Goal: Task Accomplishment & Management: Complete application form

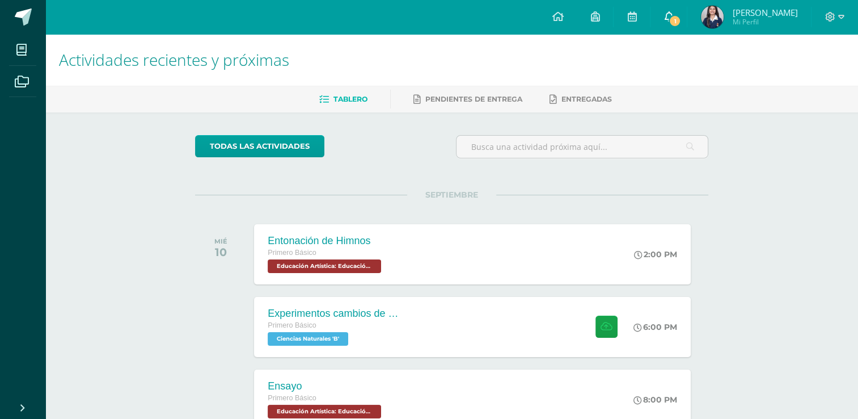
click at [687, 17] on link "1" at bounding box center [669, 17] width 36 height 34
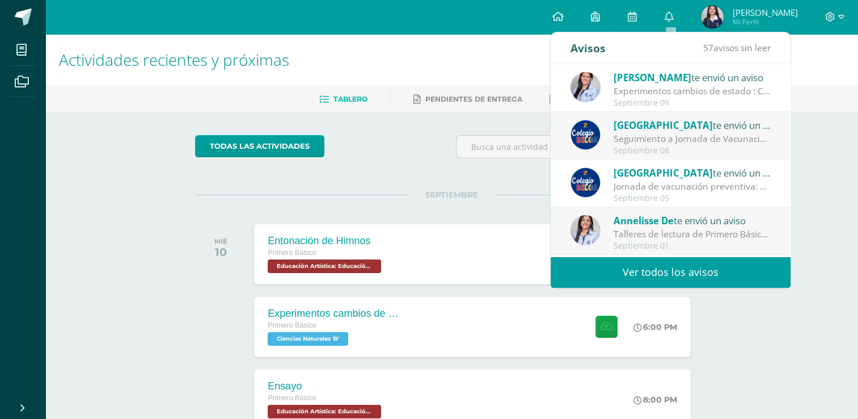
click at [727, 97] on div "Experimentos cambios de estado : Chicas! No olviden realizar los experimentos d…" at bounding box center [693, 91] width 158 height 13
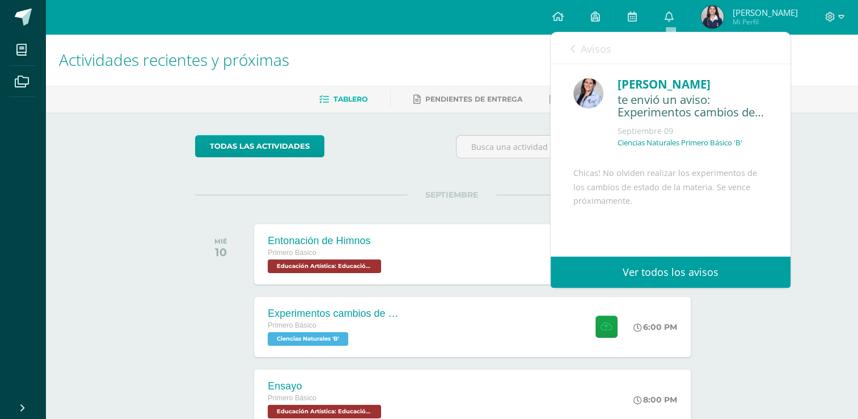
click at [568, 49] on div "Avisos 57 avisos sin leer Avisos" at bounding box center [671, 48] width 240 height 32
click at [575, 48] on icon at bounding box center [573, 48] width 5 height 9
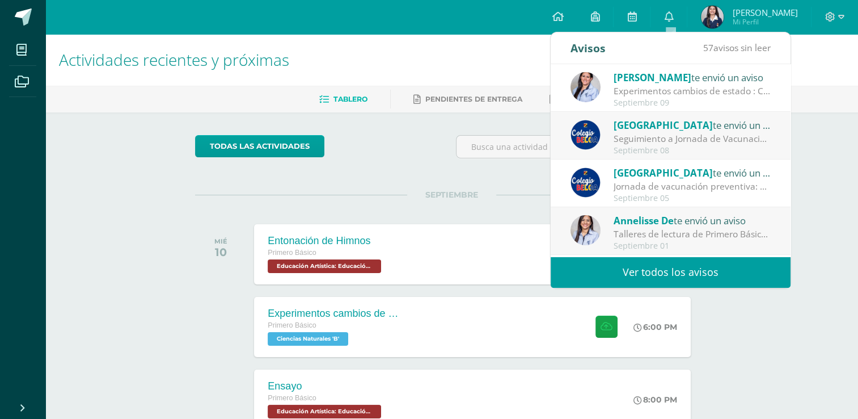
click at [642, 132] on div "Seguimiento a Jornada de Vacunación: Reciban un cordial saludo. Gracias al buen…" at bounding box center [693, 138] width 158 height 13
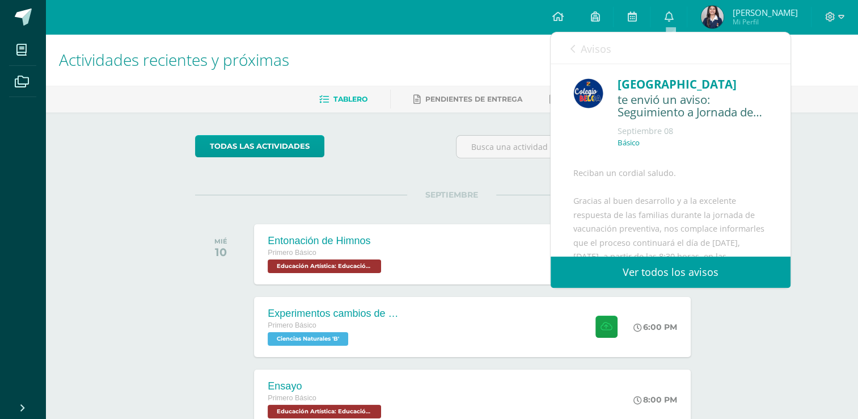
click at [578, 54] on link "Avisos" at bounding box center [591, 48] width 41 height 32
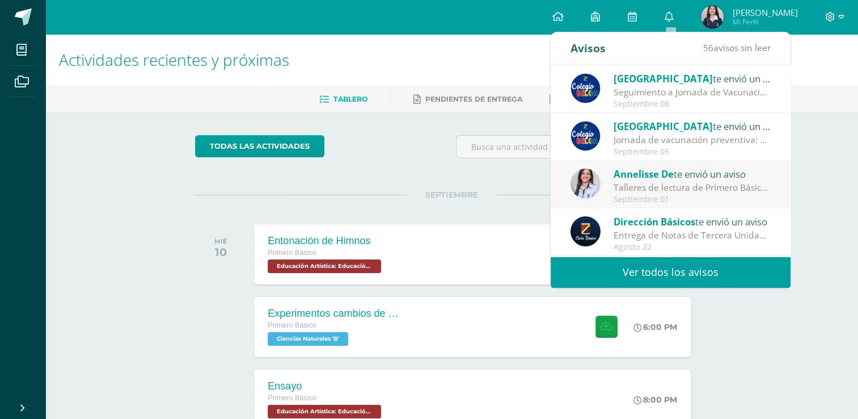
scroll to position [49, 0]
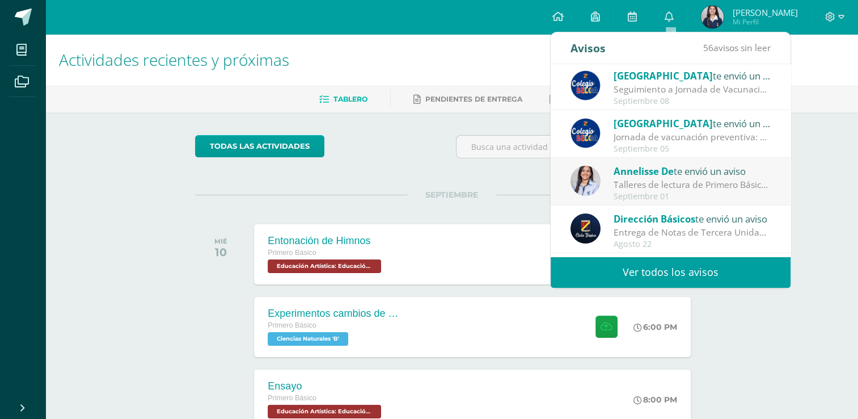
click at [684, 180] on div "Talleres de lectura de Primero Básico - Cuarta Unidad : Buen día. Espero que se…" at bounding box center [693, 184] width 158 height 13
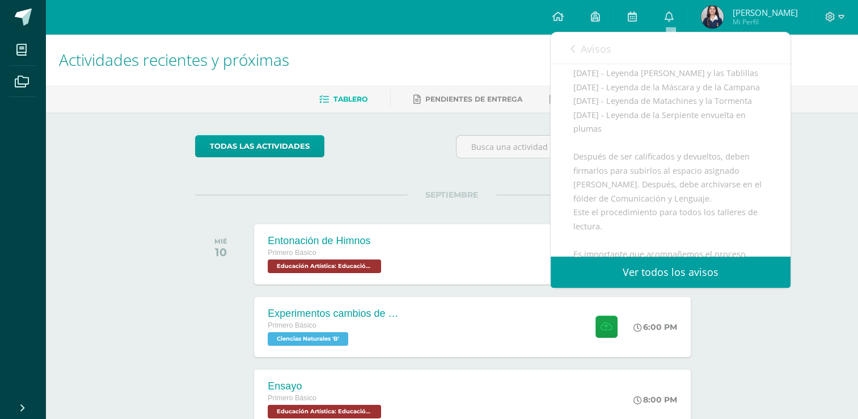
scroll to position [250, 0]
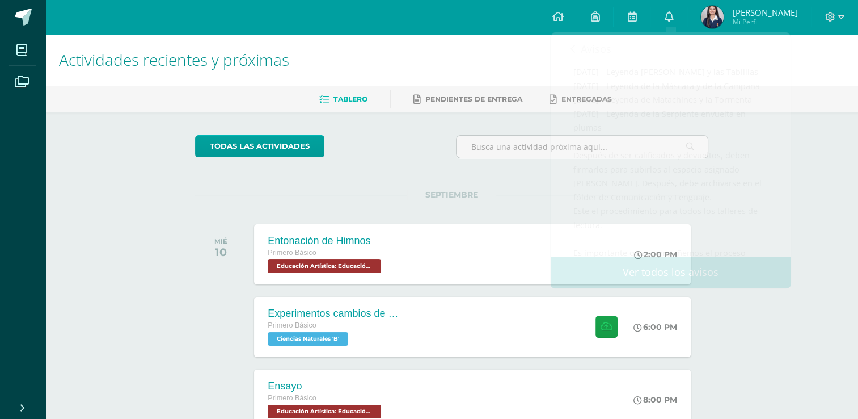
click at [803, 162] on div "Actividades recientes y próximas Tablero Pendientes de entrega Entregadas todas…" at bounding box center [451, 409] width 813 height 750
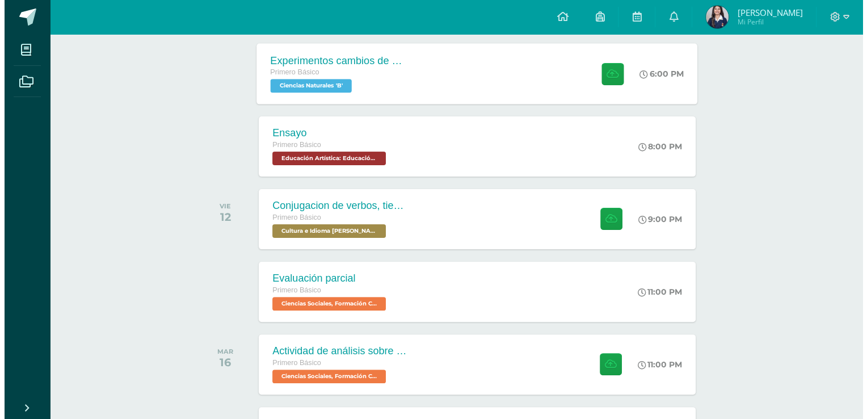
scroll to position [254, 0]
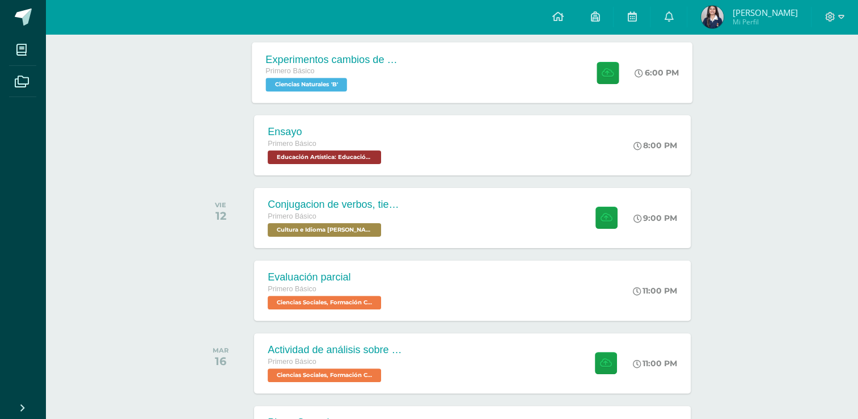
click at [361, 80] on div "Primero Básico Ciencias Naturales 'B'" at bounding box center [334, 78] width 137 height 26
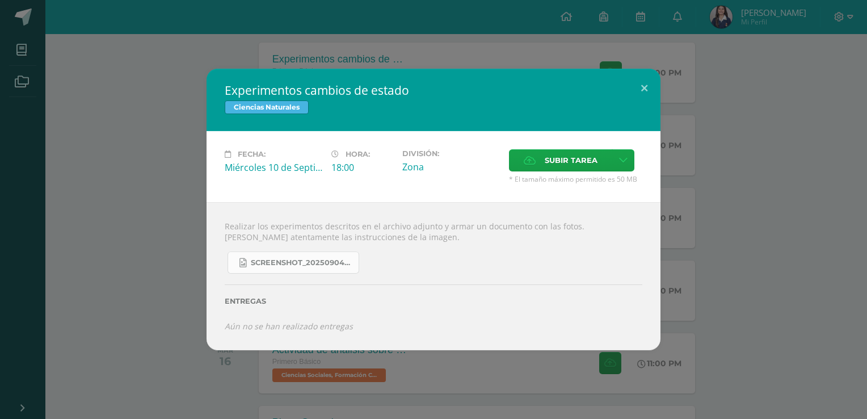
click at [338, 261] on span "Screenshot_20250904_132635_OneDrive.jpg" at bounding box center [302, 262] width 102 height 9
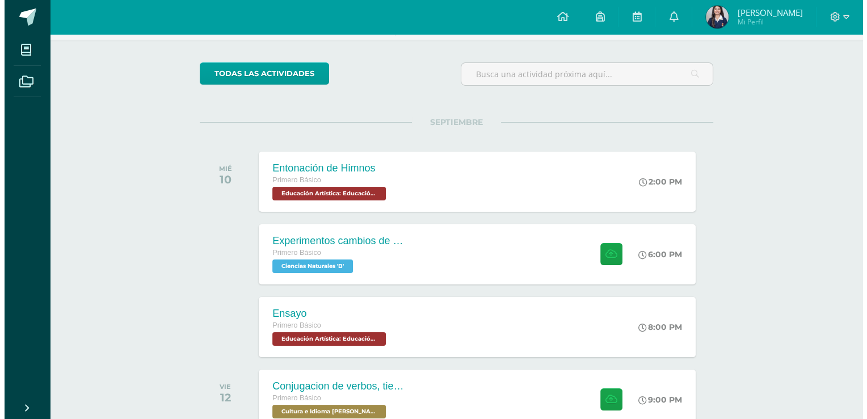
scroll to position [74, 0]
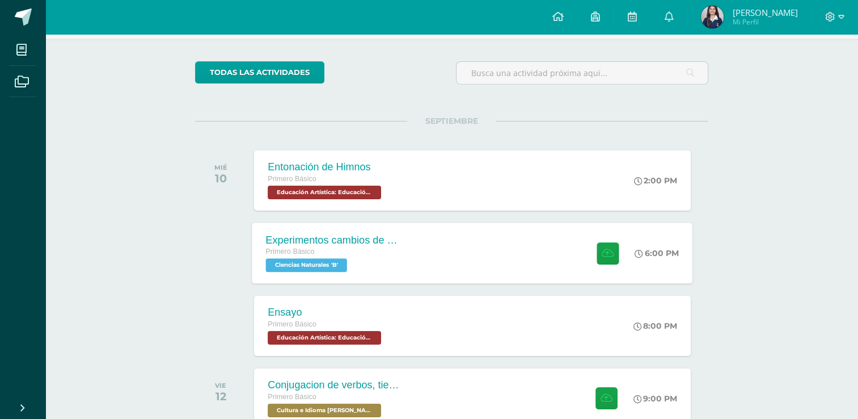
click at [378, 237] on div "Experimentos cambios de estado" at bounding box center [334, 240] width 137 height 12
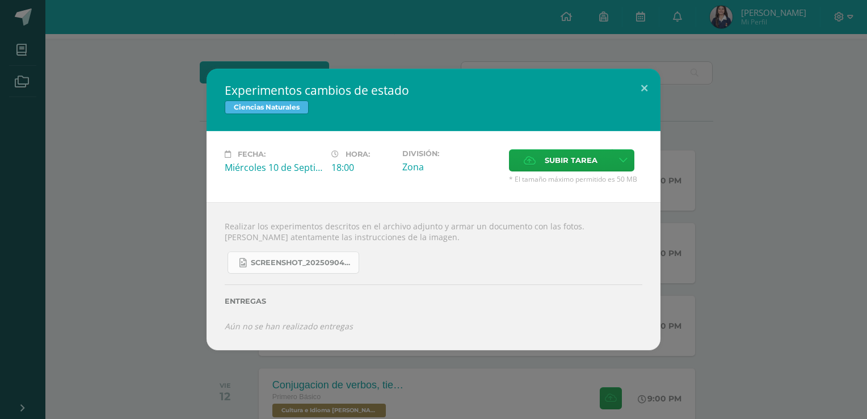
click at [293, 253] on link "Screenshot_20250904_132635_OneDrive.jpg" at bounding box center [293, 262] width 132 height 22
click at [624, 164] on icon at bounding box center [623, 160] width 9 height 10
click at [593, 182] on span "Subir enlace" at bounding box center [574, 185] width 48 height 11
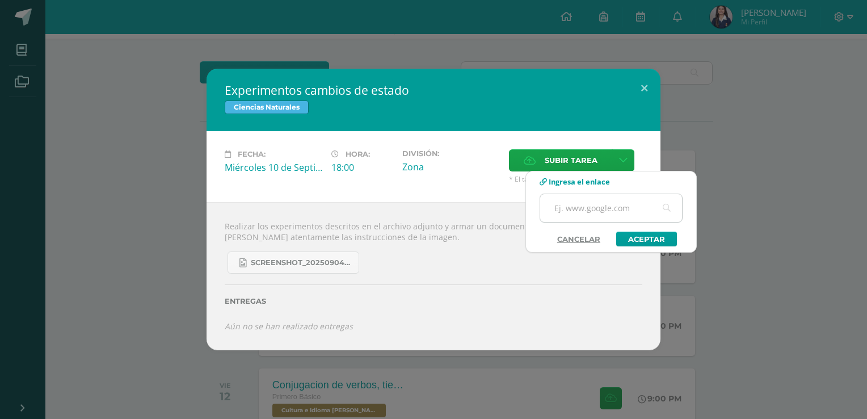
click at [608, 217] on input "text" at bounding box center [611, 208] width 142 height 28
paste input "[URL][DOMAIN_NAME]"
drag, startPoint x: 649, startPoint y: 209, endPoint x: 586, endPoint y: 205, distance: 63.1
click at [586, 205] on input "[URL][DOMAIN_NAME]" at bounding box center [611, 208] width 142 height 28
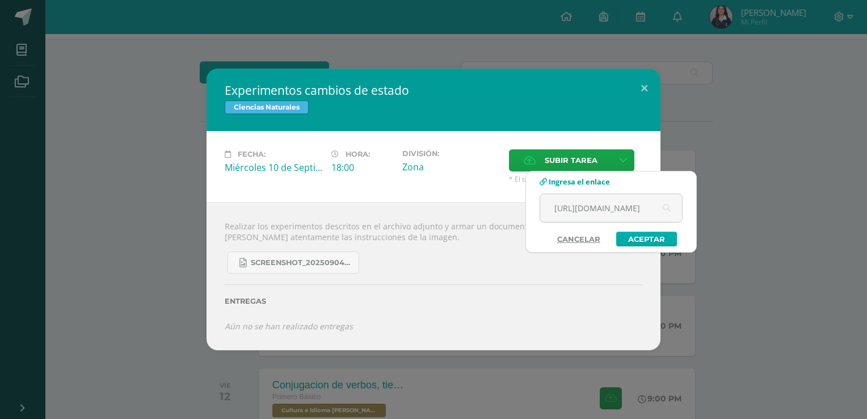
type input "[URL][DOMAIN_NAME]"
click at [656, 246] on link "Aceptar" at bounding box center [646, 238] width 61 height 15
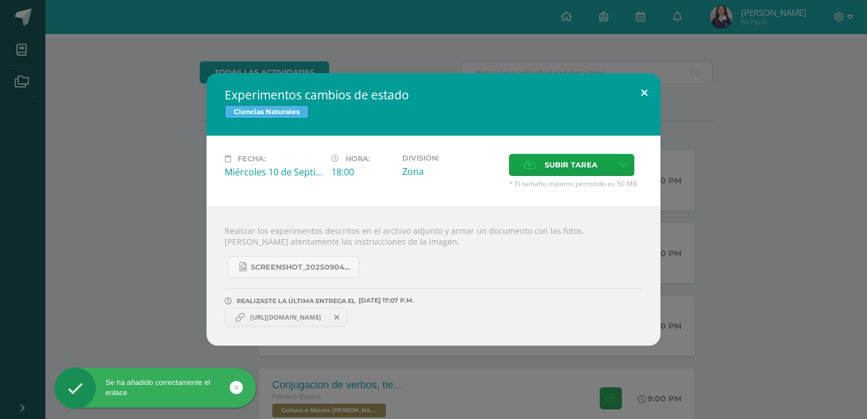
click at [646, 99] on button at bounding box center [644, 92] width 32 height 39
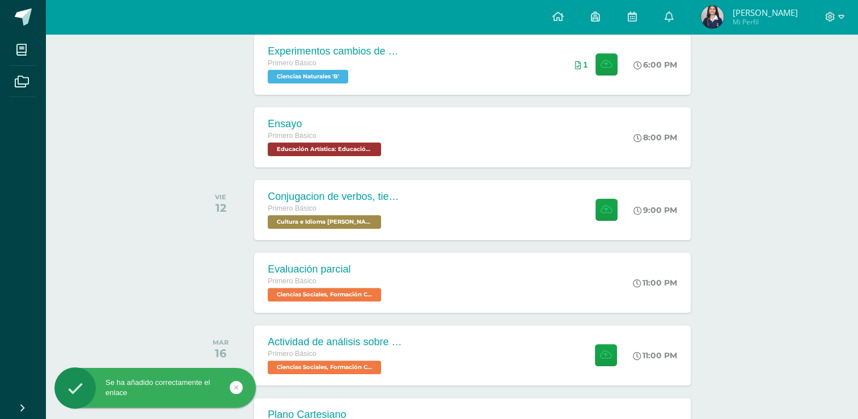
scroll to position [365, 0]
